Goal: Communication & Community: Answer question/provide support

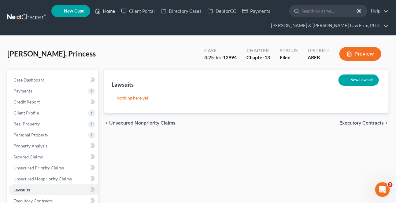
click at [105, 9] on link "Home" at bounding box center [105, 11] width 26 height 11
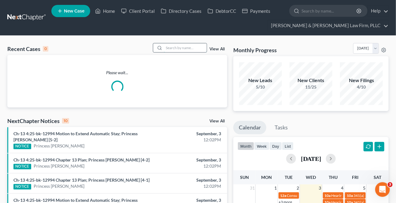
click at [188, 44] on input "search" at bounding box center [185, 47] width 43 height 9
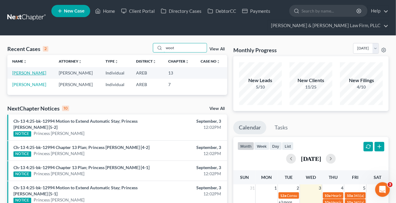
type input "woot"
click at [22, 73] on link "[PERSON_NAME]" at bounding box center [29, 72] width 34 height 5
select select "4"
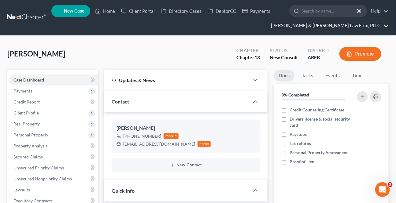
click at [353, 26] on link "[PERSON_NAME] & [PERSON_NAME] Law Firm, PLLC" at bounding box center [328, 25] width 121 height 11
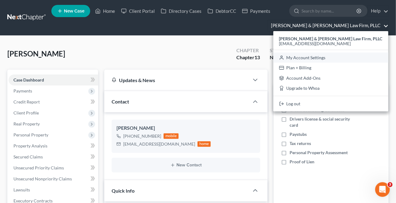
click at [334, 57] on link "My Account Settings" at bounding box center [331, 58] width 115 height 10
select select "5"
select select "23"
select select "2"
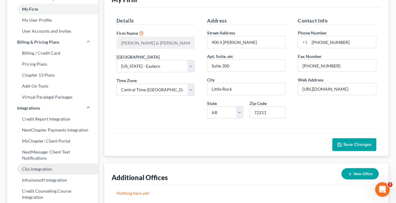
click at [34, 168] on link "Clio Integration" at bounding box center [52, 169] width 91 height 11
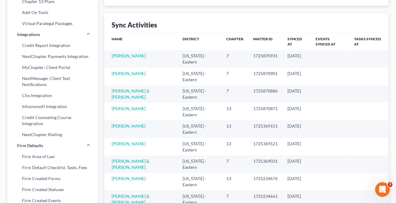
scroll to position [139, 0]
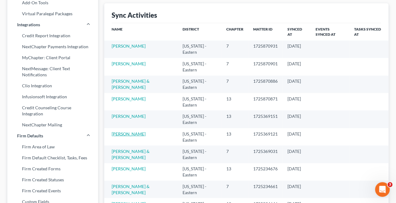
click at [132, 134] on link "[PERSON_NAME]" at bounding box center [129, 134] width 34 height 5
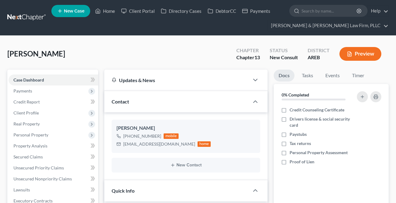
select select "5"
select select "4"
drag, startPoint x: 0, startPoint y: 0, endPoint x: 25, endPoint y: 93, distance: 96.4
click at [25, 93] on span "Payments" at bounding box center [54, 91] width 90 height 11
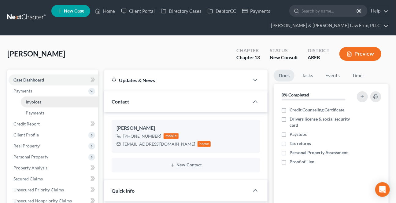
click at [29, 100] on span "Invoices" at bounding box center [34, 101] width 16 height 5
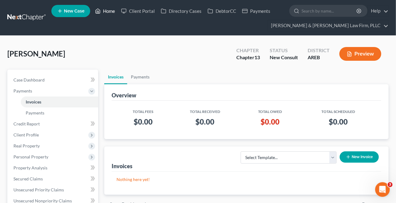
click at [112, 11] on link "Home" at bounding box center [105, 11] width 26 height 11
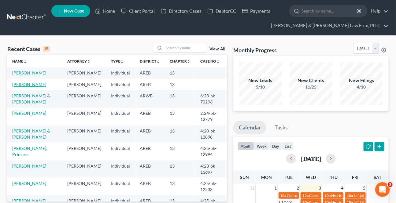
click at [34, 87] on link "[PERSON_NAME]" at bounding box center [29, 84] width 34 height 5
select select "4"
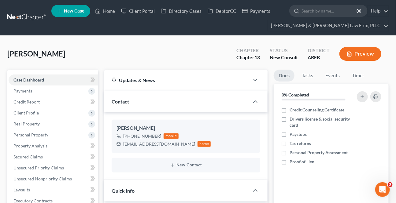
click at [34, 91] on span "Payments" at bounding box center [54, 91] width 90 height 11
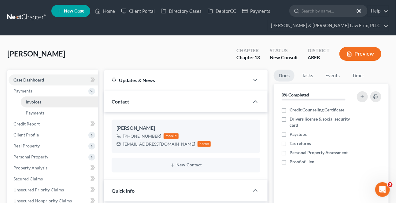
click at [37, 104] on link "Invoices" at bounding box center [59, 102] width 77 height 11
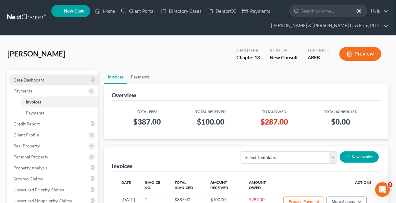
click at [66, 80] on link "Case Dashboard" at bounding box center [54, 80] width 90 height 11
select select "5"
select select "4"
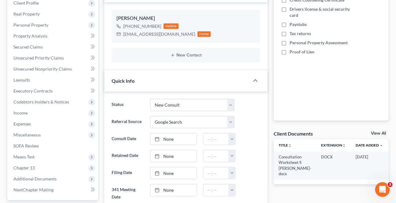
scroll to position [111, 0]
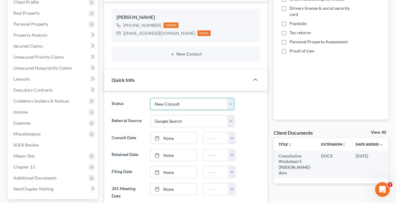
click at [164, 100] on select "Awaiting 341 Chapter 7 - Attended Meeting Confirmed Discharged Dismissed New Co…" at bounding box center [192, 104] width 84 height 12
select select "8"
click at [150, 98] on select "Awaiting 341 Chapter 7 - Attended Meeting Confirmed Discharged Dismissed New Co…" at bounding box center [192, 104] width 84 height 12
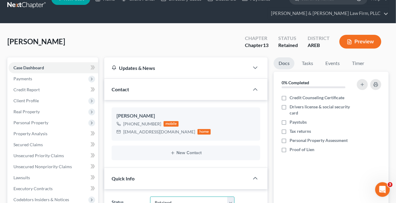
scroll to position [0, 0]
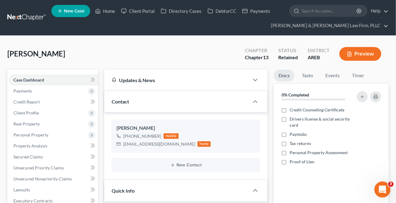
click at [378, 191] on icon "Open Intercom Messenger" at bounding box center [382, 189] width 10 height 10
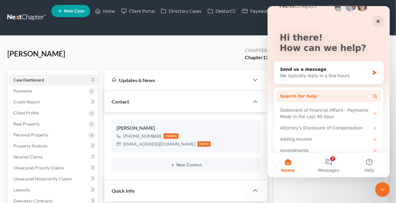
scroll to position [26, 0]
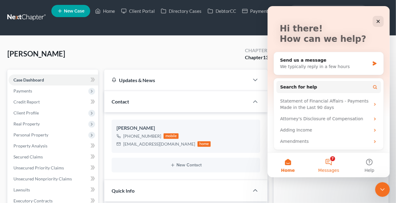
click at [330, 162] on button "7 Messages" at bounding box center [328, 165] width 41 height 24
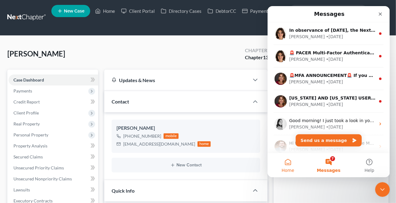
click at [290, 165] on button "Home" at bounding box center [287, 165] width 41 height 24
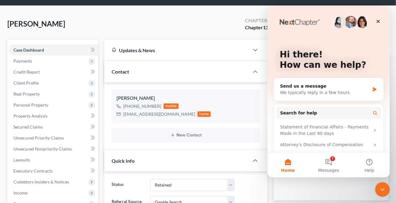
scroll to position [28, 0]
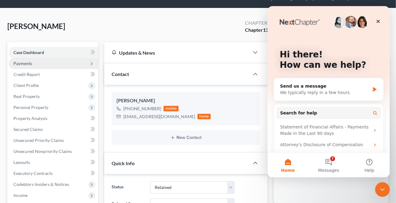
click at [28, 63] on span "Payments" at bounding box center [22, 63] width 19 height 5
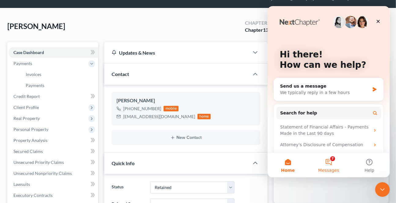
click at [333, 169] on span "Messages" at bounding box center [328, 171] width 21 height 4
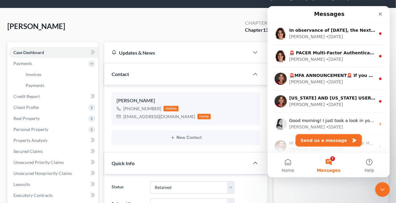
click at [320, 137] on button "Send us a message" at bounding box center [329, 141] width 66 height 12
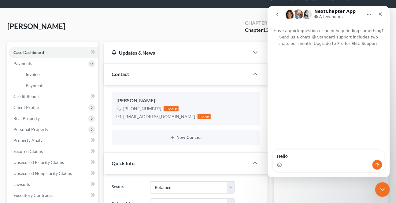
type textarea "Hello,"
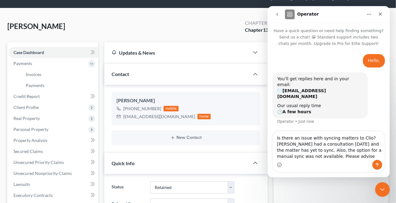
type textarea "Is there an issue with syncing matters to Clio? [PERSON_NAME] had a consultatio…"
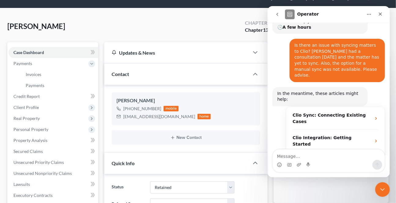
scroll to position [89, 0]
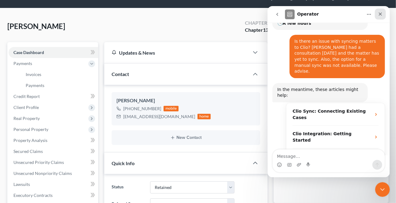
click at [383, 13] on icon "Close" at bounding box center [380, 14] width 5 height 5
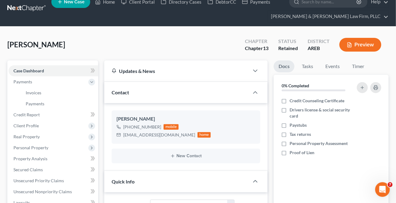
scroll to position [0, 0]
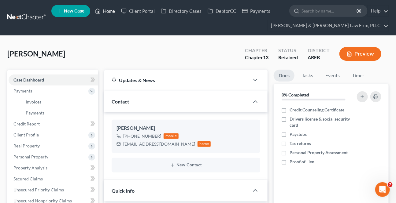
click at [113, 8] on link "Home" at bounding box center [105, 11] width 26 height 11
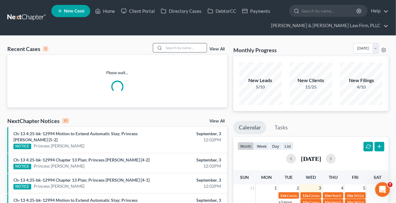
click at [192, 44] on input "search" at bounding box center [185, 47] width 43 height 9
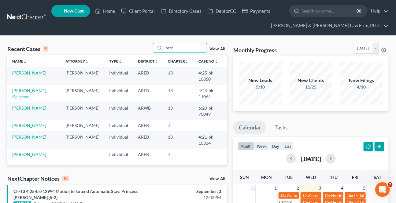
type input "perr"
click at [17, 73] on link "[PERSON_NAME]" at bounding box center [29, 72] width 34 height 5
select select "2"
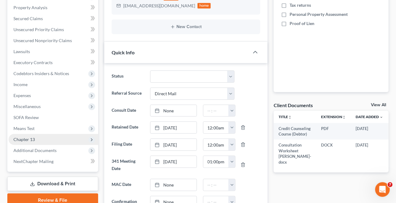
scroll to position [139, 0]
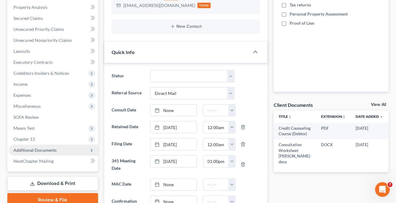
click at [36, 148] on span "Additional Documents" at bounding box center [34, 150] width 43 height 5
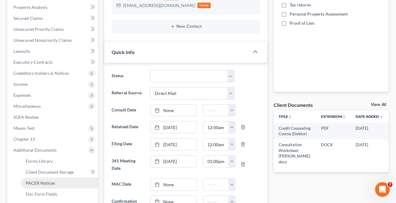
click at [39, 181] on span "PACER Notices" at bounding box center [40, 183] width 29 height 5
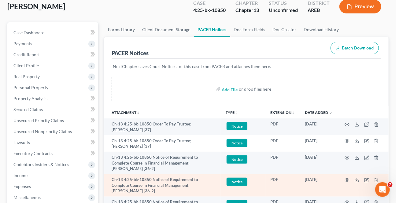
scroll to position [55, 0]
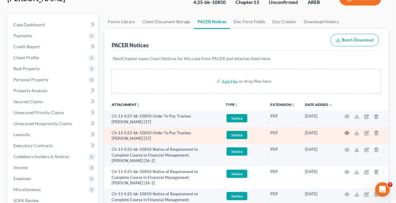
click at [348, 133] on icon "button" at bounding box center [347, 133] width 5 height 5
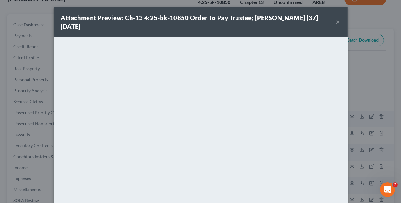
click at [336, 21] on button "×" at bounding box center [338, 21] width 4 height 7
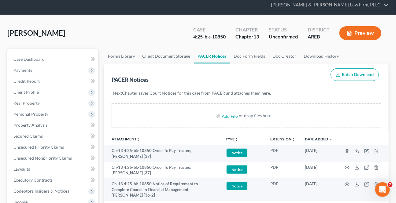
scroll to position [0, 0]
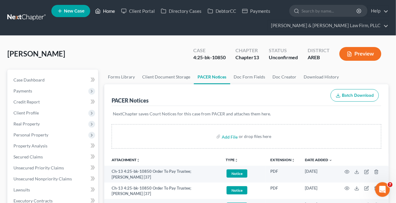
click at [104, 9] on link "Home" at bounding box center [105, 11] width 26 height 11
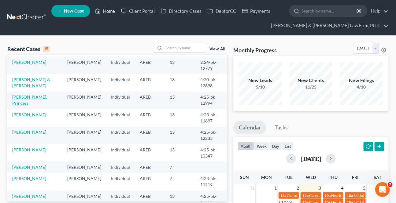
scroll to position [111, 0]
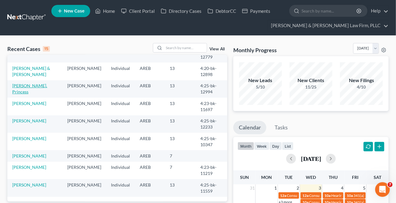
click at [33, 95] on link "[PERSON_NAME], Princess" at bounding box center [29, 88] width 35 height 11
select select "2"
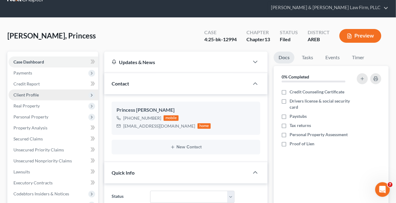
scroll to position [28, 0]
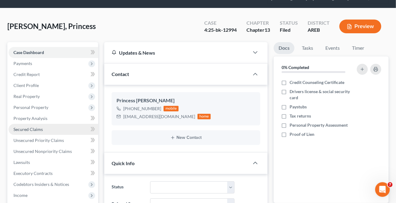
click at [24, 125] on link "Secured Claims" at bounding box center [54, 129] width 90 height 11
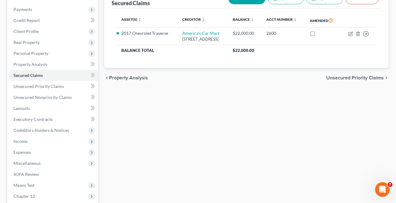
scroll to position [26, 0]
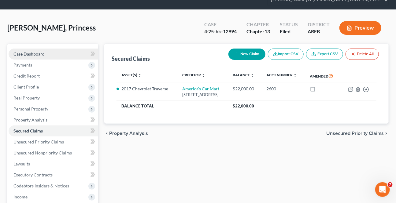
click at [42, 53] on span "Case Dashboard" at bounding box center [28, 53] width 31 height 5
select select "2"
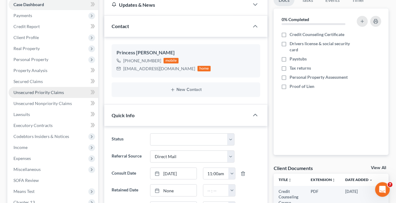
scroll to position [55, 0]
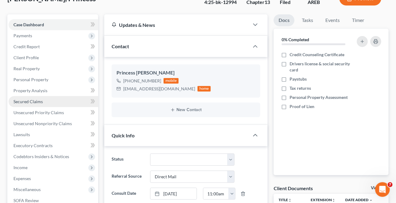
click at [27, 99] on span "Secured Claims" at bounding box center [27, 101] width 29 height 5
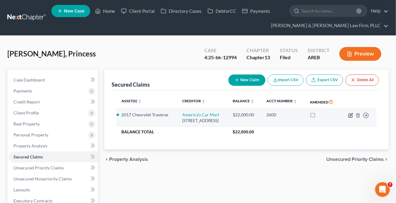
click at [349, 118] on icon "button" at bounding box center [351, 116] width 4 height 4
select select "2"
select select "0"
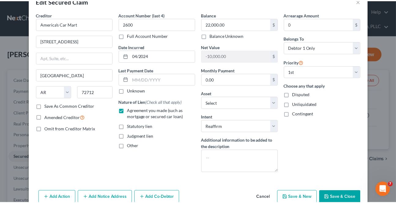
scroll to position [34, 0]
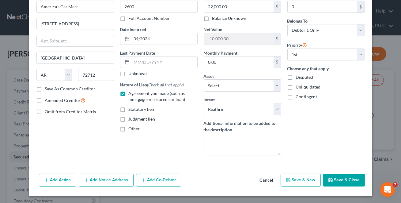
click at [269, 181] on button "Cancel" at bounding box center [266, 181] width 23 height 12
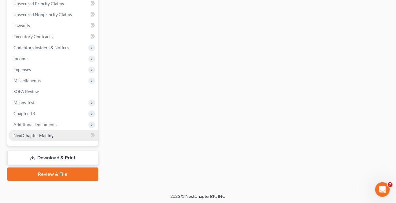
scroll to position [165, 0]
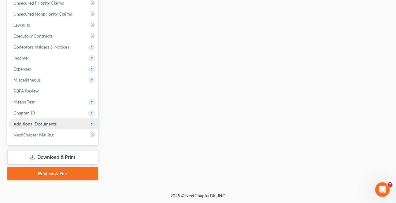
click at [39, 126] on span "Additional Documents" at bounding box center [54, 124] width 90 height 11
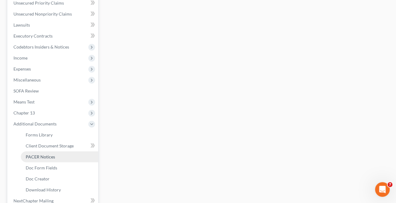
click at [39, 159] on link "PACER Notices" at bounding box center [59, 157] width 77 height 11
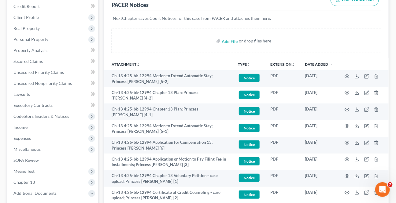
scroll to position [111, 0]
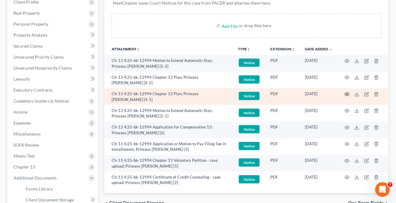
click at [346, 92] on icon "button" at bounding box center [347, 94] width 5 height 5
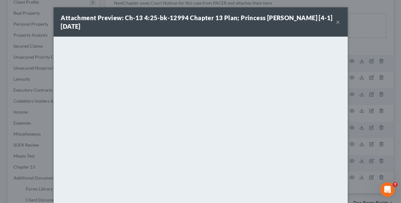
click at [334, 17] on div "Attachment Preview: Ch-13 4:25-bk-12994 Chapter 13 Plan; Princess [PERSON_NAME]…" at bounding box center [201, 21] width 294 height 29
click at [336, 19] on button "×" at bounding box center [338, 21] width 4 height 7
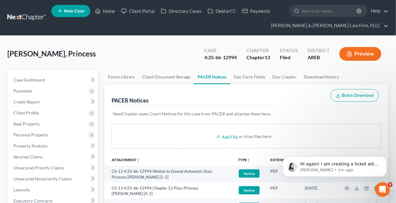
scroll to position [171, 0]
click at [339, 26] on link "[PERSON_NAME] & [PERSON_NAME] Law Firm, PLLC" at bounding box center [328, 25] width 121 height 11
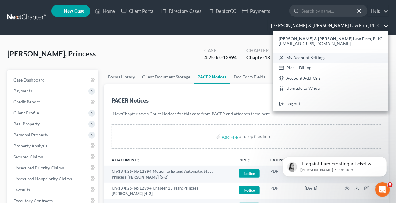
click at [351, 61] on link "My Account Settings" at bounding box center [331, 58] width 115 height 10
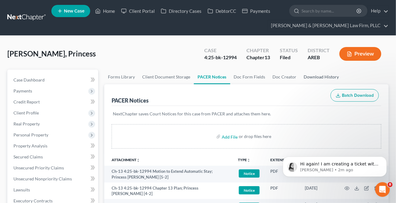
select select "23"
select select "2"
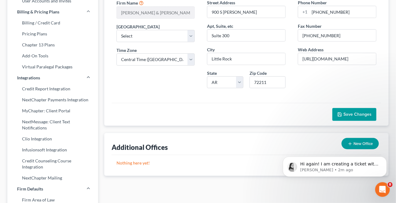
scroll to position [83, 0]
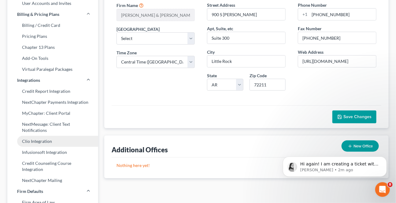
click at [47, 143] on link "Clio Integration" at bounding box center [52, 141] width 91 height 11
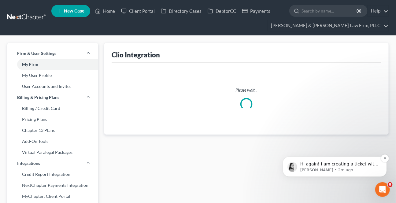
click at [362, 168] on p "[PERSON_NAME] • 2m ago" at bounding box center [339, 170] width 79 height 6
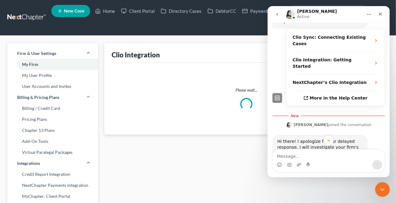
scroll to position [181, 0]
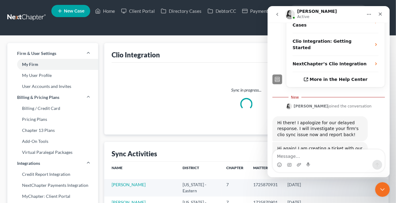
click at [290, 158] on textarea "Message…" at bounding box center [329, 155] width 112 height 10
type textarea "ok"
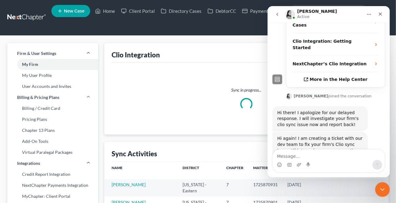
scroll to position [189, 0]
